Goal: Task Accomplishment & Management: Manage account settings

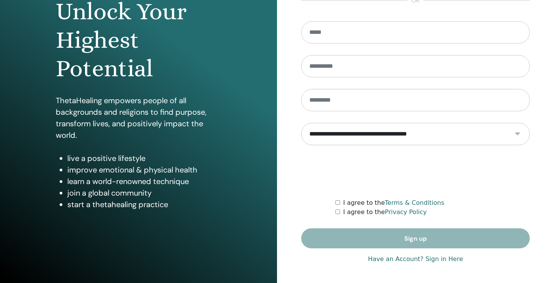
scroll to position [87, 0]
click at [416, 258] on link "Have an Account? Sign in Here" at bounding box center [415, 258] width 95 height 9
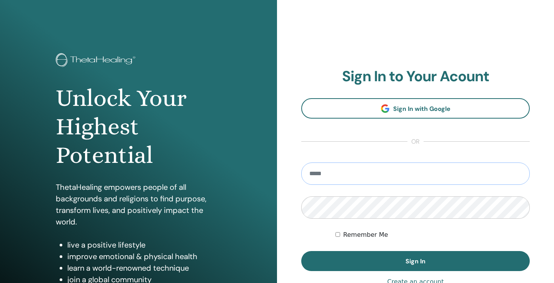
click at [388, 174] on input "email" at bounding box center [415, 173] width 228 height 22
type input "**********"
click at [415, 261] on button "Sign In" at bounding box center [415, 261] width 228 height 20
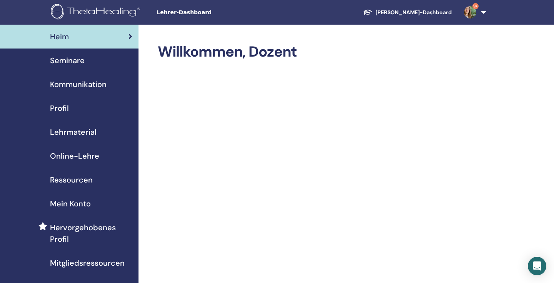
click at [102, 63] on div "Seminare" at bounding box center [69, 61] width 126 height 12
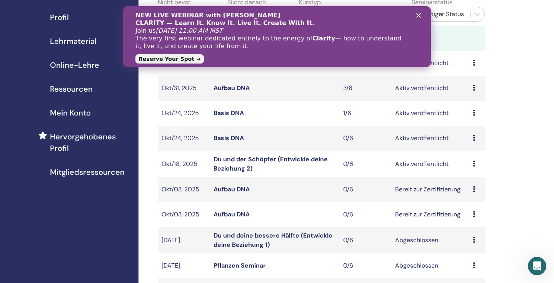
scroll to position [89, 0]
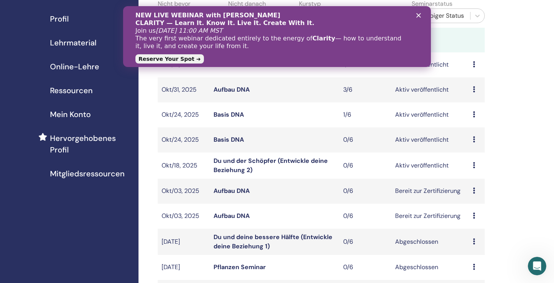
click at [261, 158] on link "Du und der Schöpfer (Entwickle deine Beziehung 2)" at bounding box center [270, 164] width 114 height 17
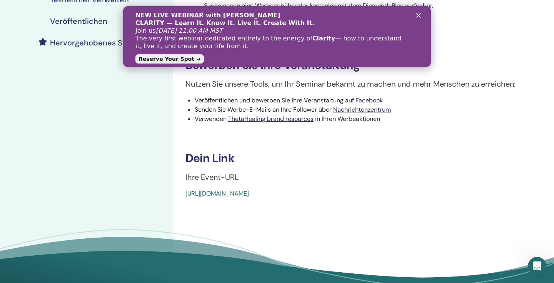
drag, startPoint x: 363, startPoint y: 192, endPoint x: 178, endPoint y: 186, distance: 185.0
click at [178, 186] on div "You and the Creator Ereignistyp Persönlich Ereignisstatus Aktiv veröffentlicht …" at bounding box center [358, 26] width 360 height 344
copy link "https://www.thetahealing.com/seminar-376266-details.html"
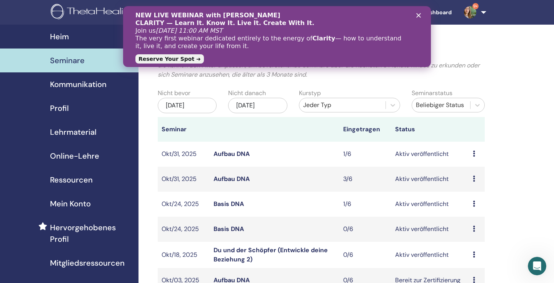
click at [417, 13] on icon "Schließen" at bounding box center [418, 15] width 5 height 5
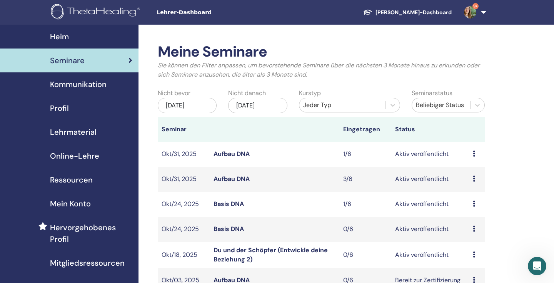
click at [486, 13] on link "9+" at bounding box center [474, 12] width 32 height 25
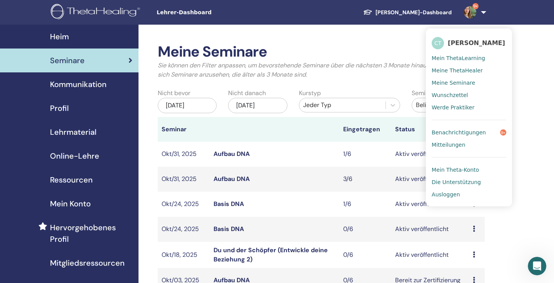
click at [466, 194] on link "Ausloggen" at bounding box center [468, 194] width 75 height 12
